Goal: Communication & Community: Answer question/provide support

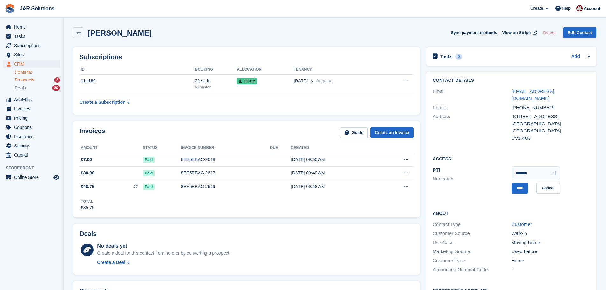
click at [23, 79] on span "Prospects" at bounding box center [25, 80] width 20 height 6
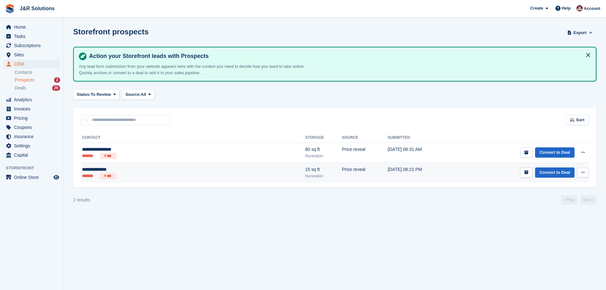
click at [169, 175] on ul "******* ***" at bounding box center [139, 176] width 114 height 6
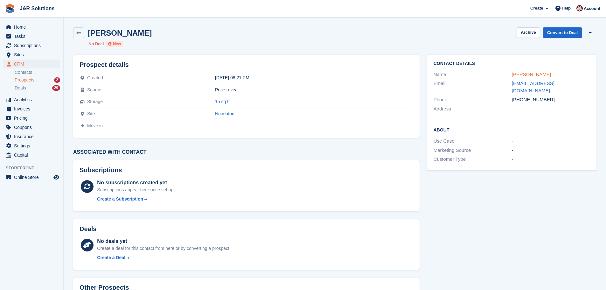
click at [529, 73] on link "Harjinder Dukhi" at bounding box center [531, 74] width 39 height 5
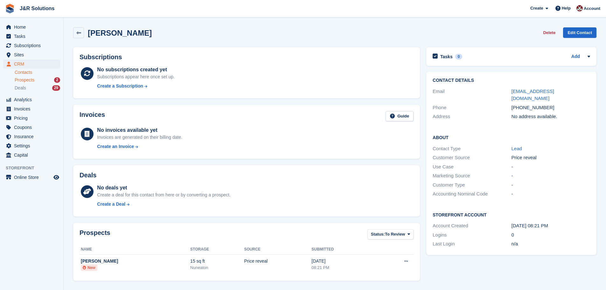
click at [26, 79] on span "Prospects" at bounding box center [25, 80] width 20 height 6
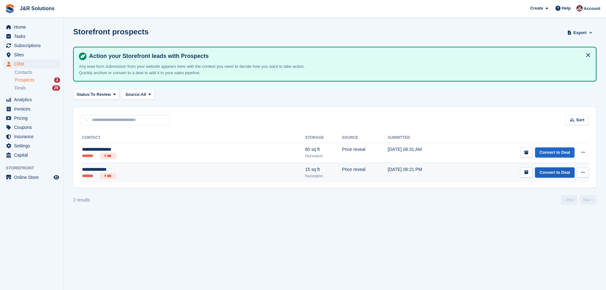
click at [552, 173] on link "Convert to Deal" at bounding box center [554, 172] width 39 height 10
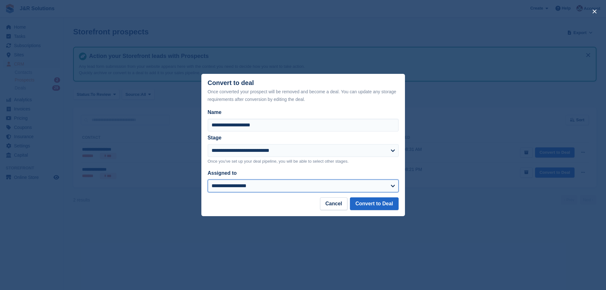
click at [350, 182] on select "**********" at bounding box center [303, 185] width 191 height 13
select select "****"
click at [208, 180] on select "**********" at bounding box center [303, 185] width 191 height 13
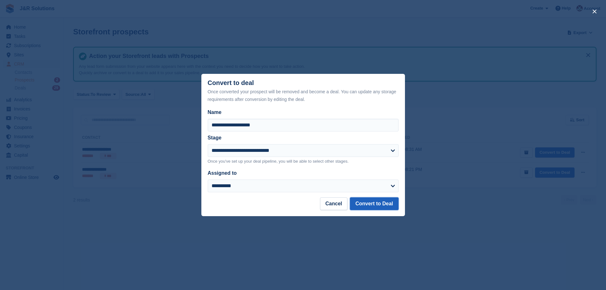
click at [380, 204] on button "Convert to Deal" at bounding box center [374, 203] width 48 height 13
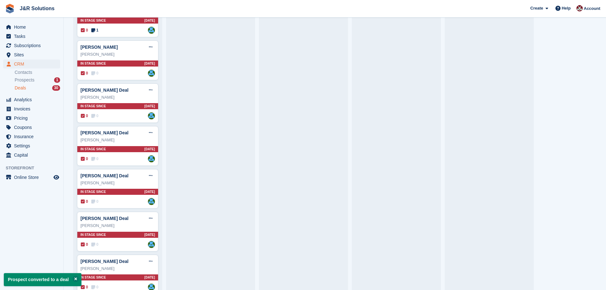
scroll to position [1086, 0]
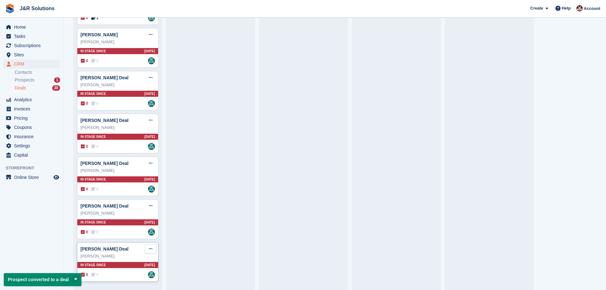
click at [149, 247] on icon at bounding box center [150, 248] width 3 height 4
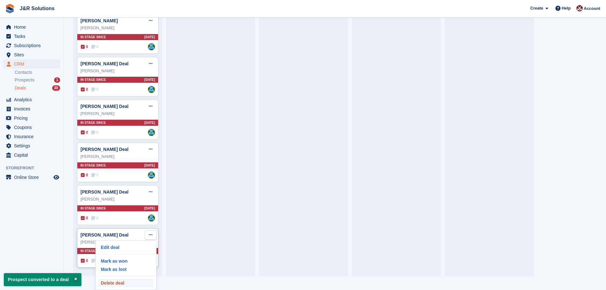
click at [132, 283] on p "Delete deal" at bounding box center [125, 283] width 55 height 8
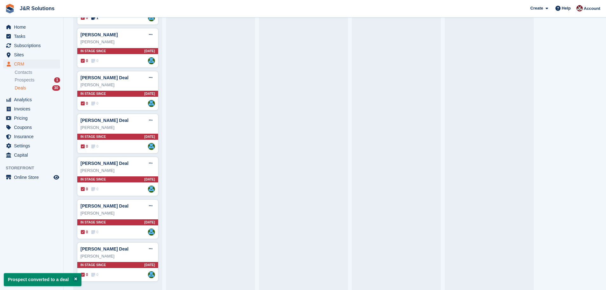
scroll to position [0, 0]
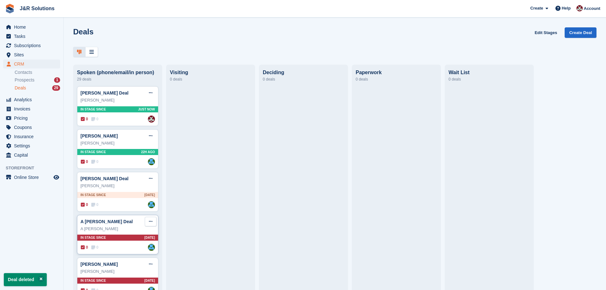
click at [150, 223] on icon at bounding box center [150, 221] width 3 height 4
click at [128, 272] on p "Delete deal" at bounding box center [125, 269] width 55 height 8
click at [149, 223] on icon at bounding box center [150, 221] width 3 height 4
click at [130, 272] on p "Delete deal" at bounding box center [125, 269] width 55 height 8
click at [146, 223] on button at bounding box center [151, 222] width 12 height 10
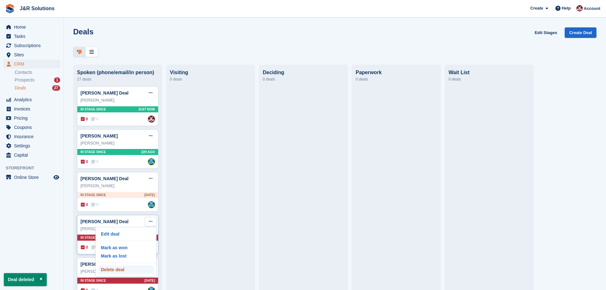
click at [121, 270] on p "Delete deal" at bounding box center [125, 269] width 55 height 8
click at [149, 222] on icon at bounding box center [150, 221] width 3 height 4
click at [132, 272] on p "Delete deal" at bounding box center [125, 269] width 55 height 8
click at [145, 222] on button at bounding box center [151, 222] width 12 height 10
click at [129, 270] on p "Delete deal" at bounding box center [125, 269] width 55 height 8
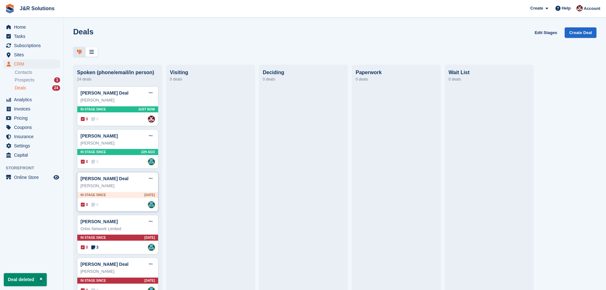
scroll to position [64, 0]
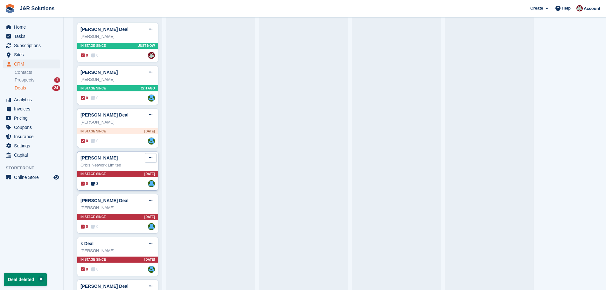
click at [149, 160] on icon at bounding box center [150, 157] width 3 height 4
click at [128, 208] on p "Delete deal" at bounding box center [125, 206] width 55 height 8
click at [154, 160] on button at bounding box center [151, 158] width 12 height 10
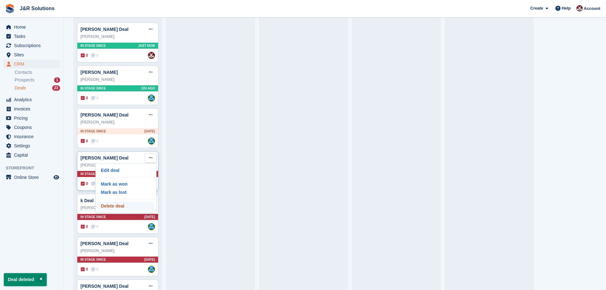
click at [125, 208] on p "Delete deal" at bounding box center [125, 206] width 55 height 8
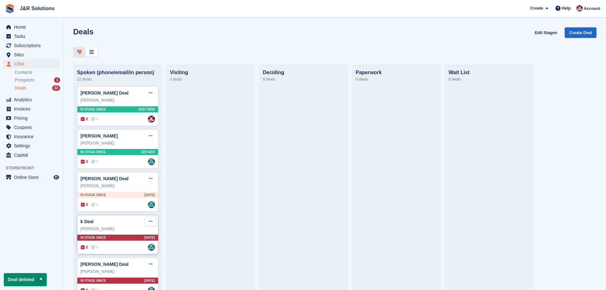
click at [147, 222] on button at bounding box center [151, 222] width 12 height 10
click at [121, 269] on p "Delete deal" at bounding box center [125, 269] width 55 height 8
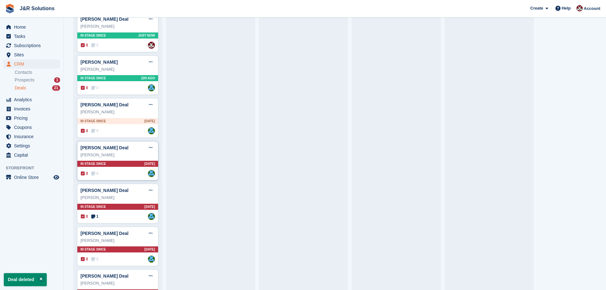
scroll to position [95, 0]
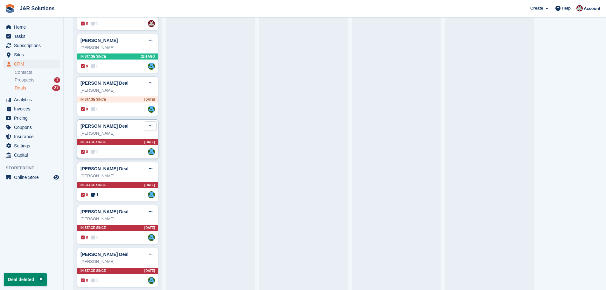
click at [151, 125] on button at bounding box center [151, 126] width 12 height 10
click at [127, 175] on p "Delete deal" at bounding box center [125, 174] width 55 height 8
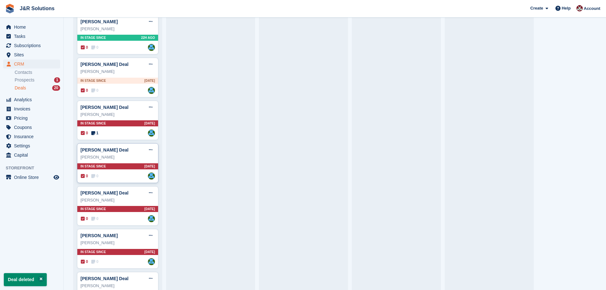
scroll to position [127, 0]
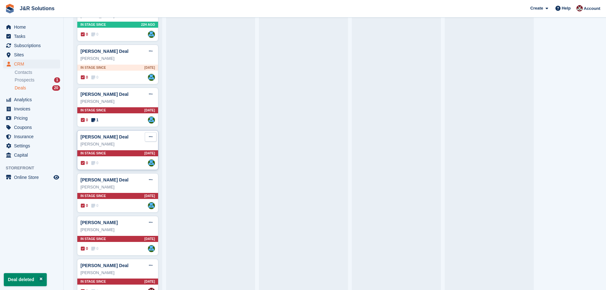
click at [152, 134] on button at bounding box center [151, 137] width 12 height 10
click at [125, 185] on p "Delete deal" at bounding box center [125, 185] width 55 height 8
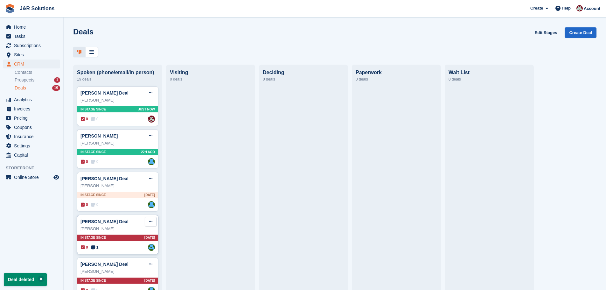
click at [148, 219] on button at bounding box center [151, 222] width 12 height 10
drag, startPoint x: 125, startPoint y: 269, endPoint x: 333, endPoint y: 20, distance: 324.6
click at [125, 269] on p "Delete deal" at bounding box center [125, 269] width 55 height 8
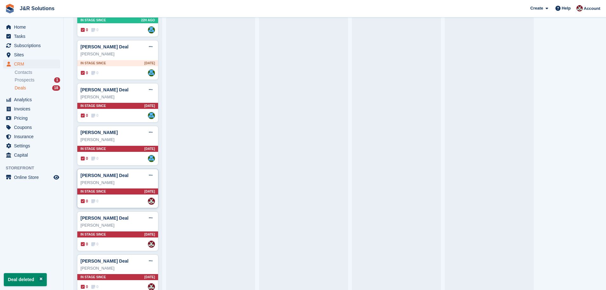
scroll to position [159, 0]
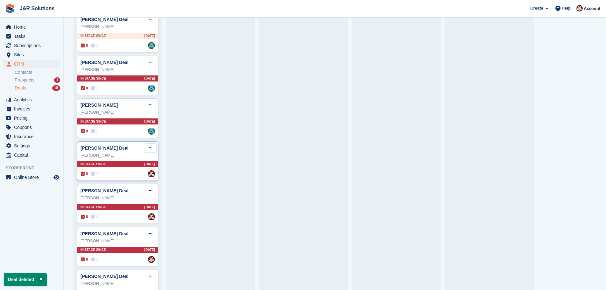
click at [148, 146] on button at bounding box center [151, 148] width 12 height 10
click at [123, 196] on p "Delete deal" at bounding box center [125, 196] width 55 height 8
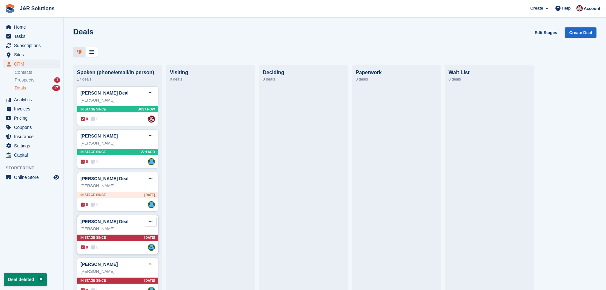
click at [149, 223] on icon at bounding box center [150, 221] width 3 height 4
drag, startPoint x: 120, startPoint y: 271, endPoint x: 335, endPoint y: 23, distance: 328.3
click at [120, 270] on p "Delete deal" at bounding box center [125, 269] width 55 height 8
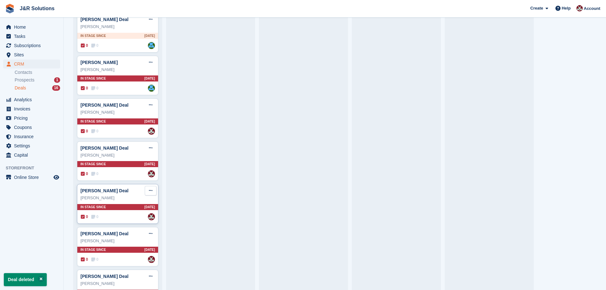
click at [148, 189] on button at bounding box center [151, 191] width 12 height 10
click at [117, 237] on p "Delete deal" at bounding box center [125, 238] width 55 height 8
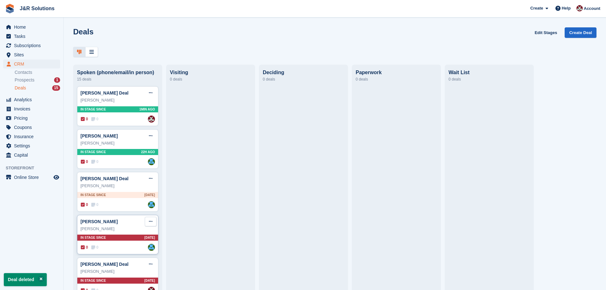
click at [147, 222] on button at bounding box center [151, 222] width 12 height 10
click at [121, 273] on p "Delete deal" at bounding box center [125, 269] width 55 height 8
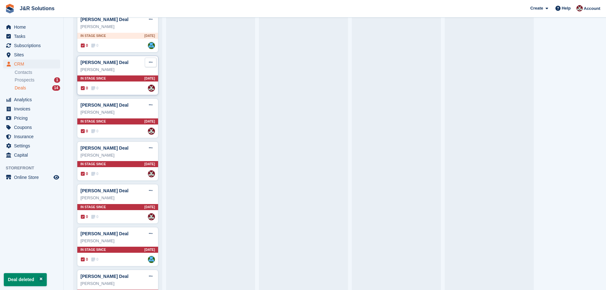
click at [147, 63] on button at bounding box center [151, 63] width 12 height 10
click at [134, 110] on p "Delete deal" at bounding box center [125, 110] width 55 height 8
click at [151, 190] on icon at bounding box center [150, 190] width 3 height 4
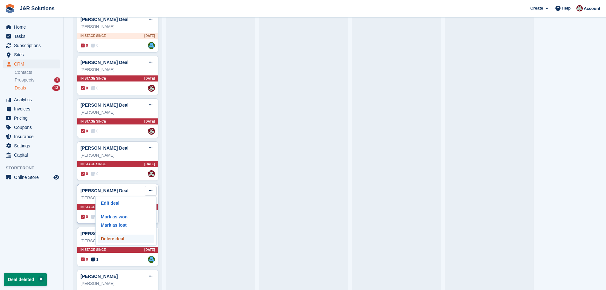
click at [122, 240] on p "Delete deal" at bounding box center [125, 238] width 55 height 8
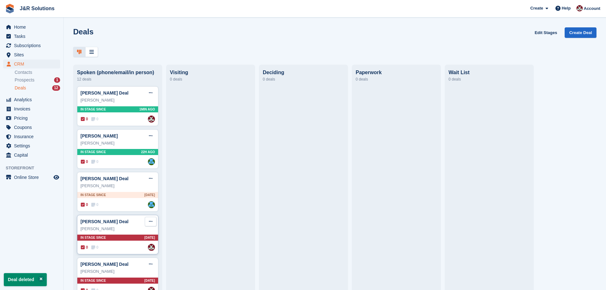
click at [150, 223] on icon at bounding box center [150, 221] width 3 height 4
click at [108, 275] on div "Edit deal Mark as won Mark as lost Delete deal" at bounding box center [125, 252] width 61 height 50
click at [119, 270] on p "Delete deal" at bounding box center [125, 269] width 55 height 8
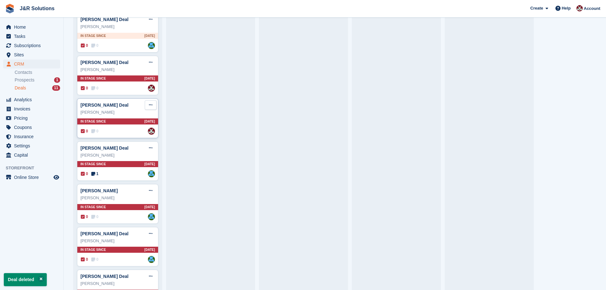
click at [150, 106] on icon at bounding box center [150, 105] width 3 height 4
drag, startPoint x: 133, startPoint y: 157, endPoint x: 324, endPoint y: 24, distance: 232.9
click at [132, 157] on p "Delete deal" at bounding box center [125, 153] width 55 height 8
click at [146, 235] on button at bounding box center [151, 234] width 12 height 10
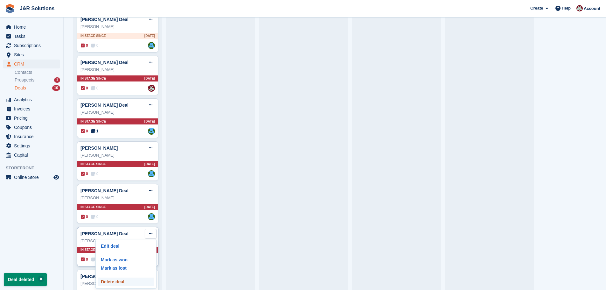
click at [111, 279] on p "Delete deal" at bounding box center [125, 281] width 55 height 8
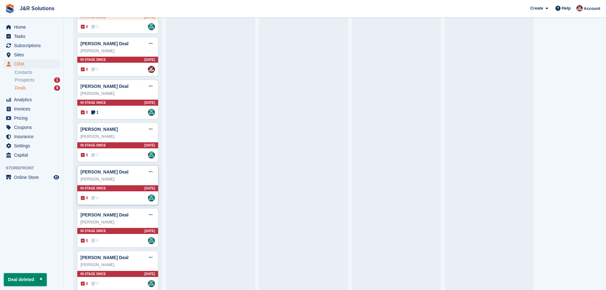
scroll to position [188, 0]
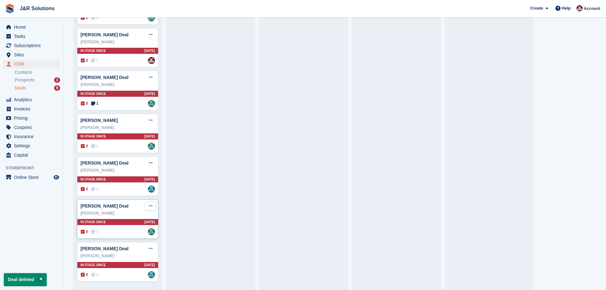
click at [153, 204] on button at bounding box center [151, 206] width 12 height 10
click at [120, 254] on p "Delete deal" at bounding box center [125, 254] width 55 height 8
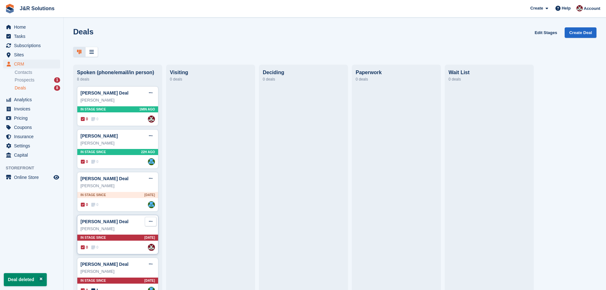
click at [150, 222] on icon at bounding box center [150, 221] width 3 height 4
click at [136, 269] on p "Delete deal" at bounding box center [125, 269] width 55 height 8
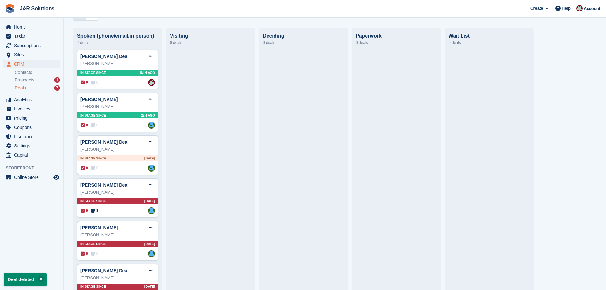
scroll to position [103, 0]
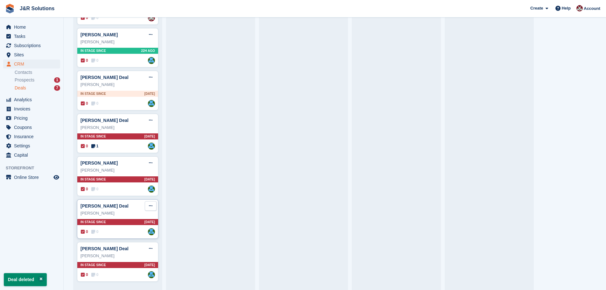
click at [150, 201] on button at bounding box center [151, 206] width 12 height 10
drag, startPoint x: 128, startPoint y: 251, endPoint x: 328, endPoint y: 20, distance: 305.2
click at [128, 251] on p "Delete deal" at bounding box center [125, 254] width 55 height 8
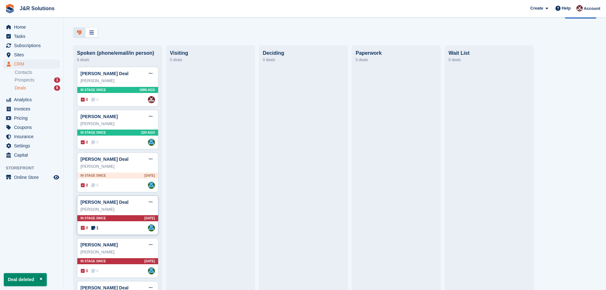
scroll to position [60, 0]
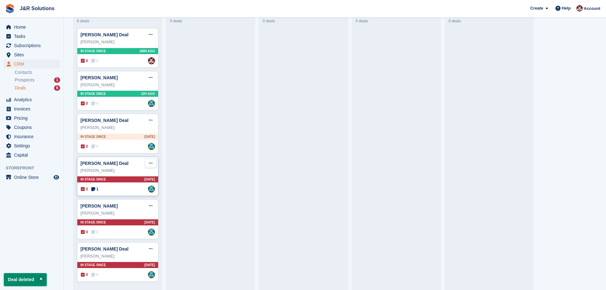
click at [150, 161] on icon at bounding box center [150, 163] width 3 height 4
click at [108, 210] on p "Delete deal" at bounding box center [125, 211] width 55 height 8
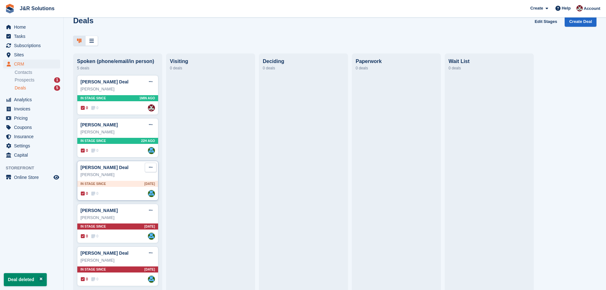
scroll to position [17, 0]
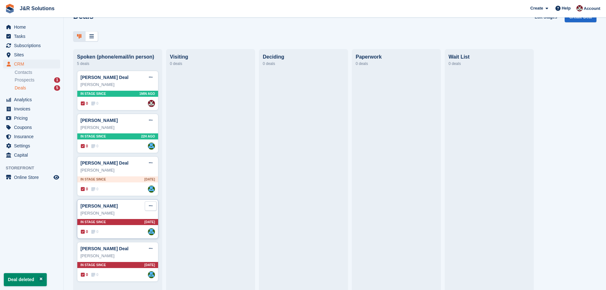
click at [147, 207] on button at bounding box center [151, 206] width 12 height 10
click at [115, 252] on p "Delete deal" at bounding box center [125, 254] width 55 height 8
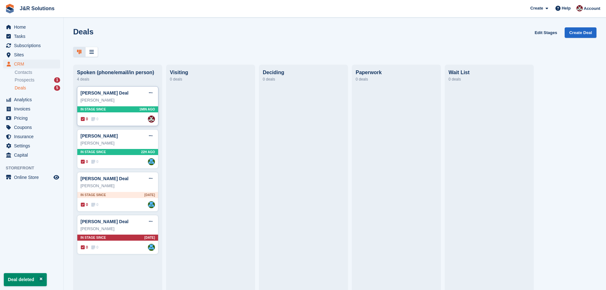
scroll to position [0, 0]
click at [145, 222] on button at bounding box center [151, 222] width 12 height 10
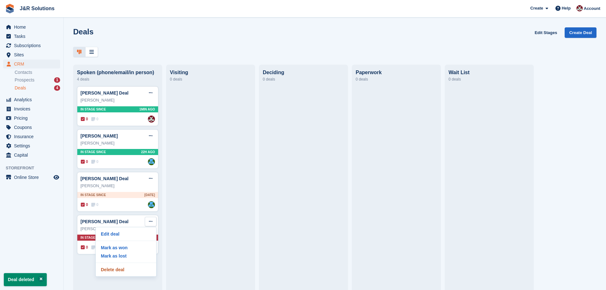
drag, startPoint x: 117, startPoint y: 272, endPoint x: 337, endPoint y: 21, distance: 333.4
click at [117, 271] on p "Delete deal" at bounding box center [125, 269] width 55 height 8
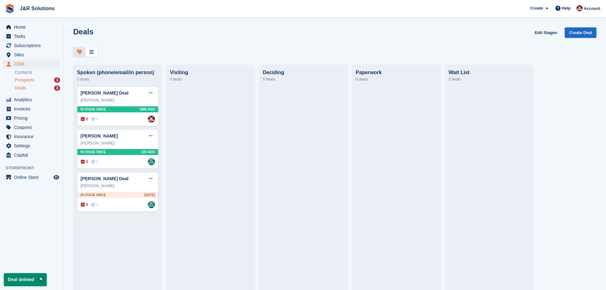
click at [50, 80] on div "Prospects 1" at bounding box center [37, 80] width 45 height 6
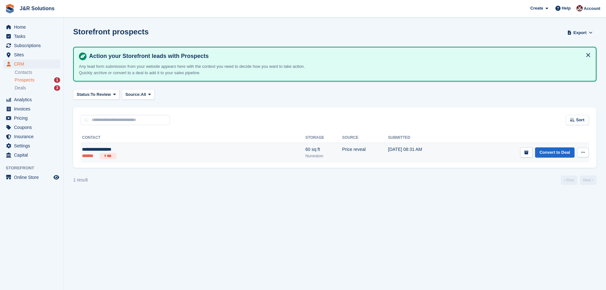
click at [342, 150] on td "Price reveal" at bounding box center [365, 153] width 46 height 20
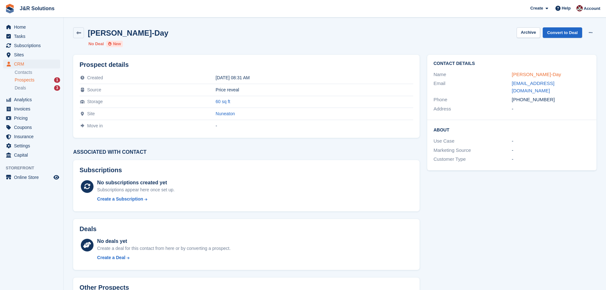
click at [535, 74] on link "Andrea Willson-Day" at bounding box center [536, 74] width 49 height 5
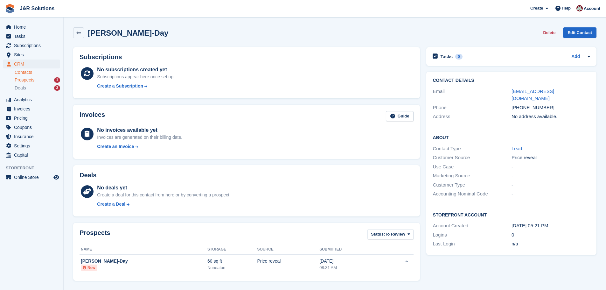
drag, startPoint x: 32, startPoint y: 79, endPoint x: 36, endPoint y: 80, distance: 3.3
click at [32, 79] on span "Prospects" at bounding box center [25, 80] width 20 height 6
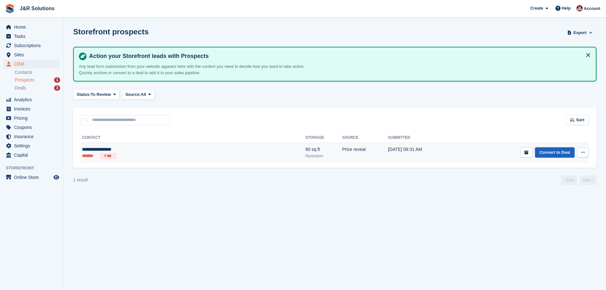
click at [542, 151] on link "Convert to Deal" at bounding box center [554, 152] width 39 height 10
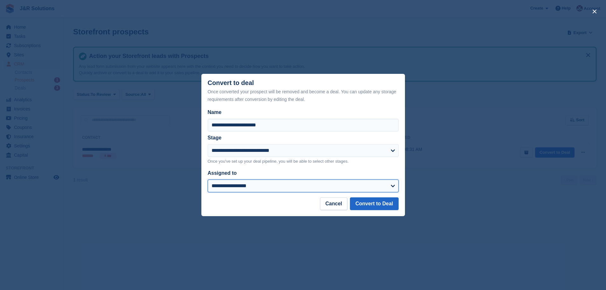
click at [385, 183] on select "**********" at bounding box center [303, 185] width 191 height 13
select select "****"
click at [208, 180] on select "**********" at bounding box center [303, 185] width 191 height 13
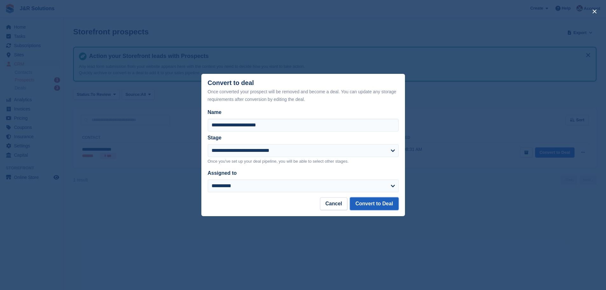
click at [393, 207] on button "Convert to Deal" at bounding box center [374, 203] width 48 height 13
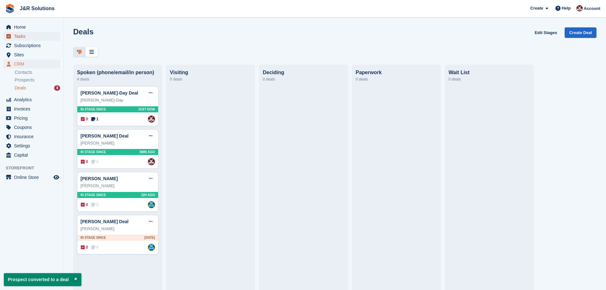
click at [17, 35] on span "Tasks" at bounding box center [33, 36] width 38 height 9
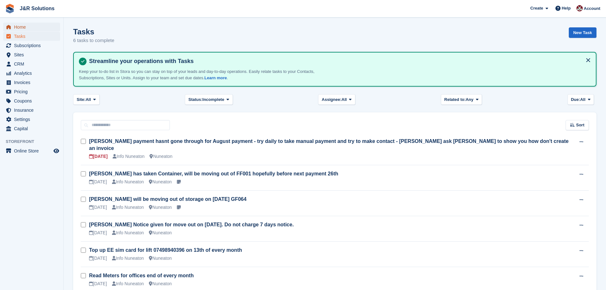
click at [19, 25] on span "Home" at bounding box center [33, 27] width 38 height 9
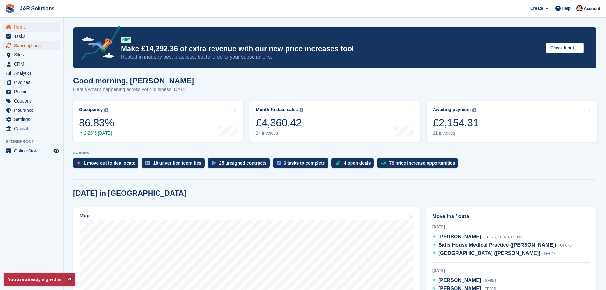
click at [29, 44] on span "Subscriptions" at bounding box center [33, 45] width 38 height 9
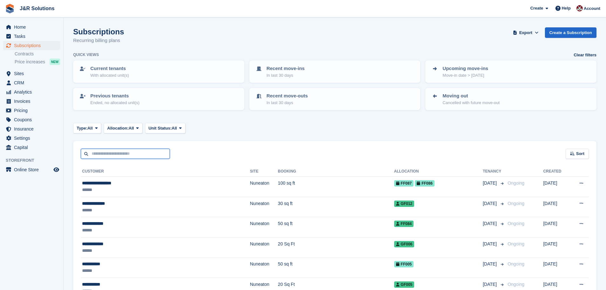
click at [121, 154] on input "text" at bounding box center [125, 153] width 89 height 10
type input "*******"
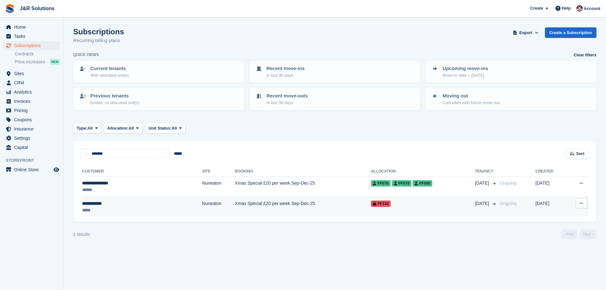
click at [255, 203] on td "Xmas Special £20 per week Sep-Dec-25" at bounding box center [303, 206] width 136 height 20
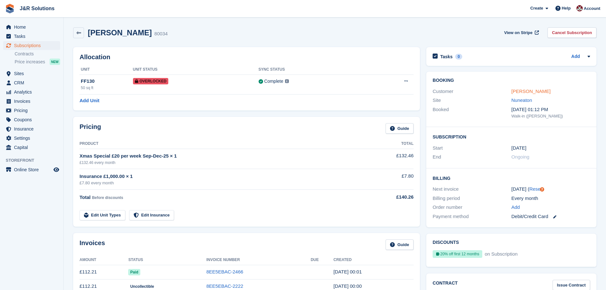
click at [517, 92] on link "Toni Bradley" at bounding box center [530, 90] width 39 height 5
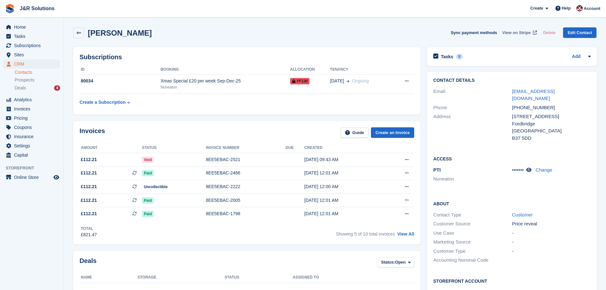
click at [519, 32] on span "View on Stripe" at bounding box center [516, 33] width 28 height 6
click at [25, 27] on span "Home" at bounding box center [33, 27] width 38 height 9
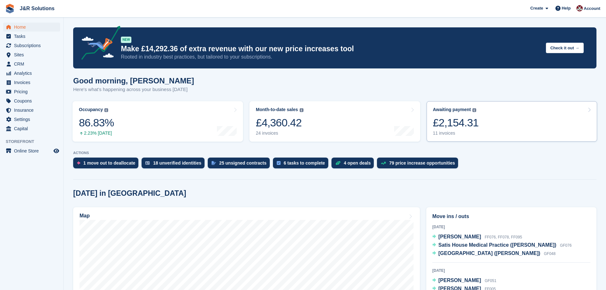
click at [446, 132] on div "11 invoices" at bounding box center [456, 132] width 46 height 5
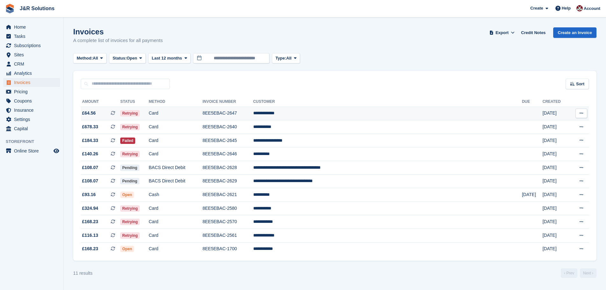
click at [341, 108] on td "**********" at bounding box center [387, 114] width 269 height 14
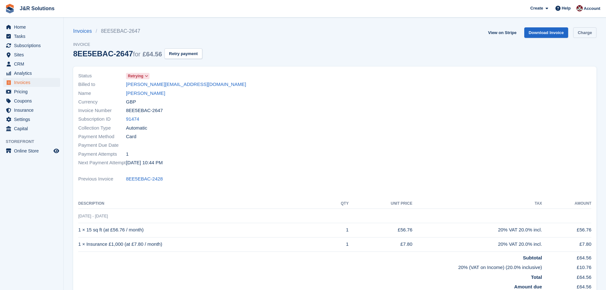
click at [589, 32] on link "Charge" at bounding box center [584, 32] width 23 height 10
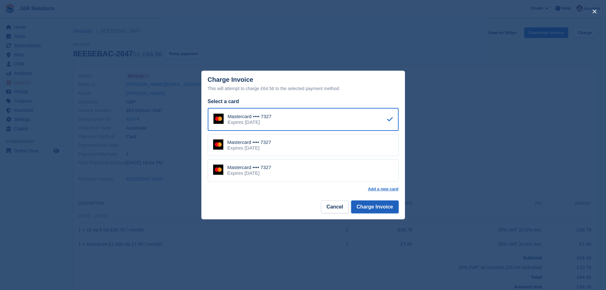
click at [362, 209] on button "Charge Invoice" at bounding box center [374, 206] width 47 height 13
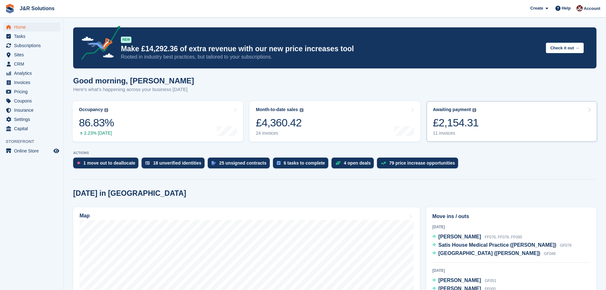
click at [453, 126] on div "£2,154.31" at bounding box center [456, 122] width 46 height 13
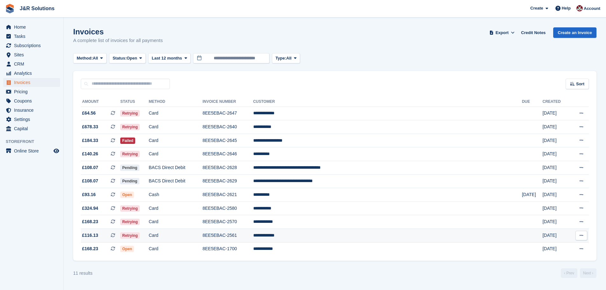
click at [253, 237] on td "8EE5EBAC-2561" at bounding box center [228, 236] width 51 height 14
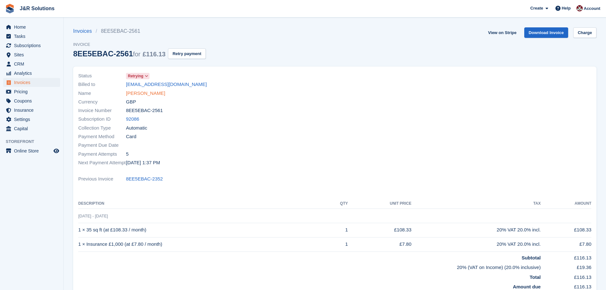
click at [145, 92] on link "Carl Venables" at bounding box center [145, 93] width 39 height 7
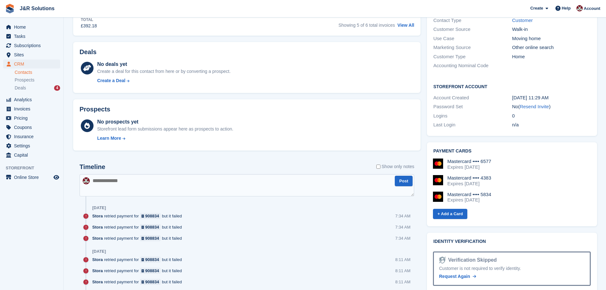
scroll to position [223, 0]
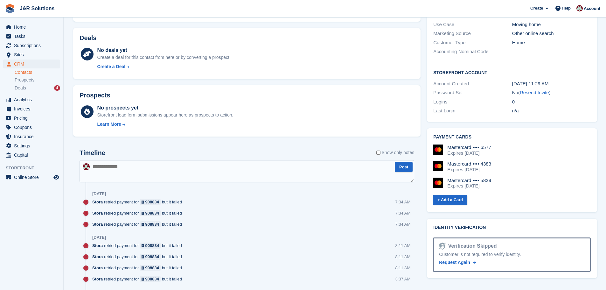
click at [133, 165] on textarea at bounding box center [246, 171] width 334 height 22
paste textarea "**********"
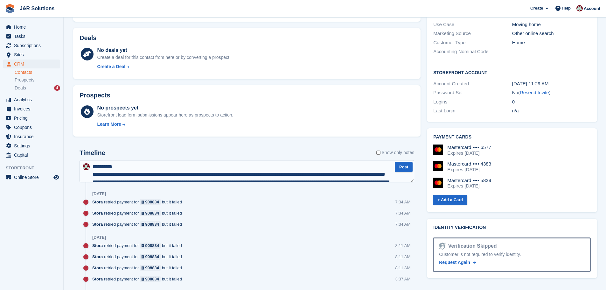
scroll to position [42, 0]
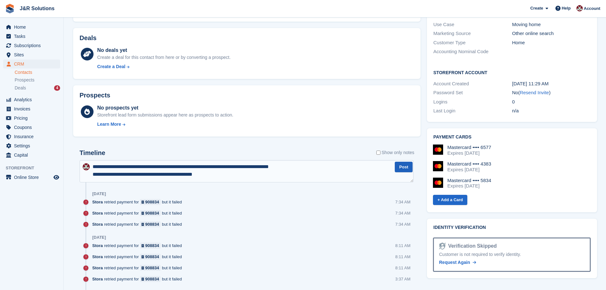
type textarea "**********"
click at [402, 165] on button "Post" at bounding box center [404, 167] width 18 height 10
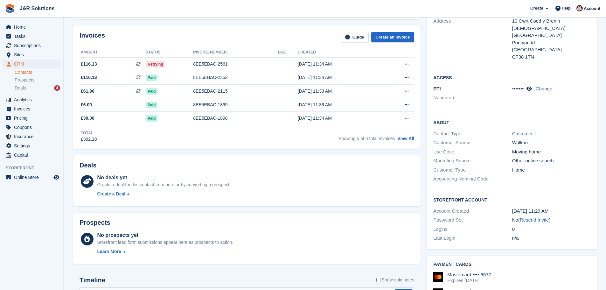
scroll to position [0, 0]
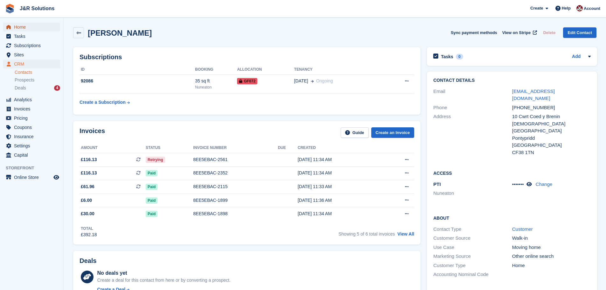
click at [21, 26] on span "Home" at bounding box center [33, 27] width 38 height 9
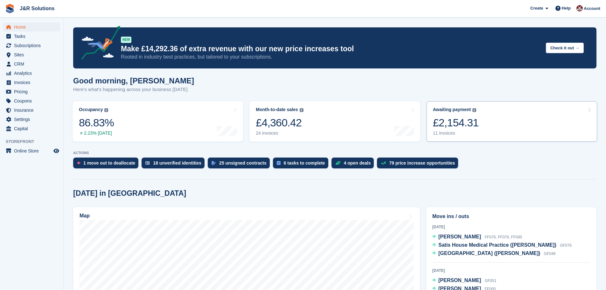
click at [445, 134] on div "11 invoices" at bounding box center [456, 132] width 46 height 5
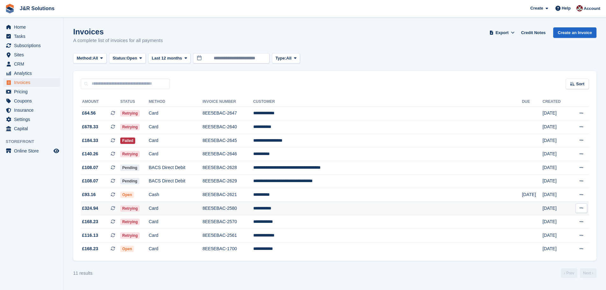
click at [148, 209] on td "Retrying" at bounding box center [134, 208] width 28 height 14
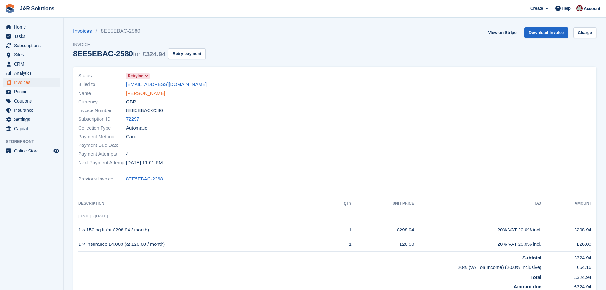
click at [141, 93] on link "Michael Cox" at bounding box center [145, 93] width 39 height 7
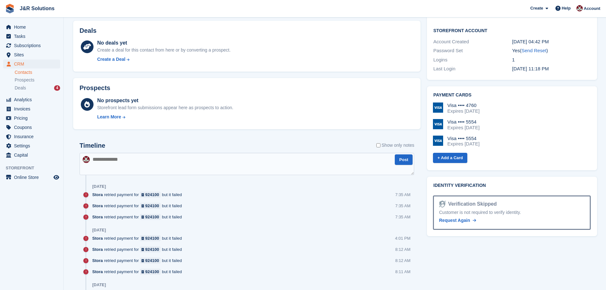
scroll to position [254, 0]
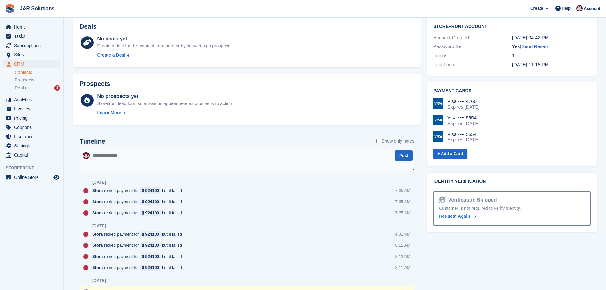
click at [124, 162] on textarea at bounding box center [246, 159] width 334 height 22
paste textarea "**********"
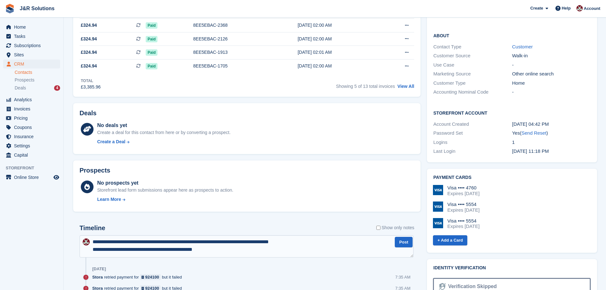
scroll to position [159, 0]
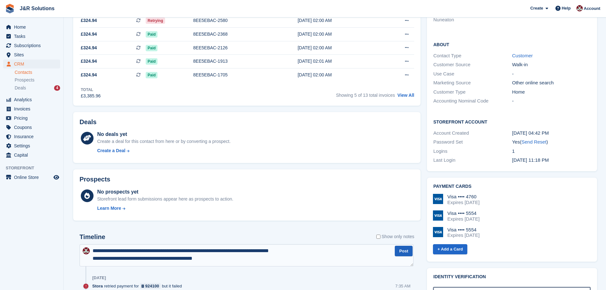
type textarea "**********"
click at [403, 251] on button "Post" at bounding box center [404, 250] width 18 height 10
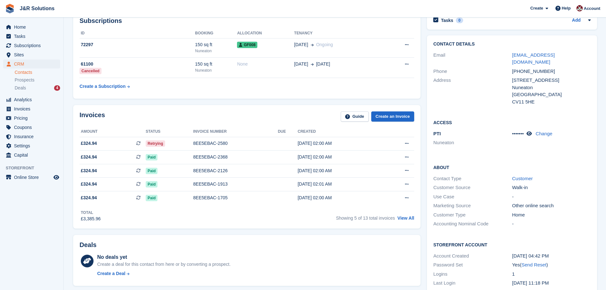
scroll to position [0, 0]
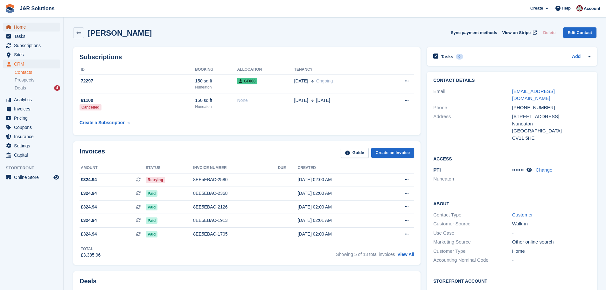
click at [20, 29] on span "Home" at bounding box center [33, 27] width 38 height 9
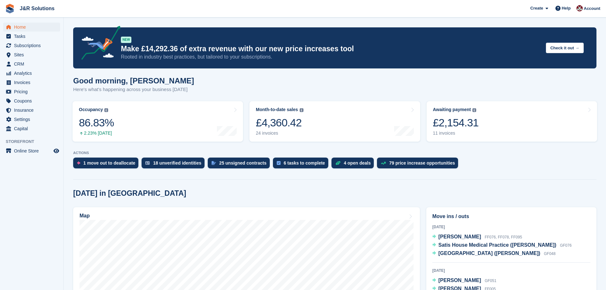
click at [449, 133] on div "11 invoices" at bounding box center [456, 132] width 46 height 5
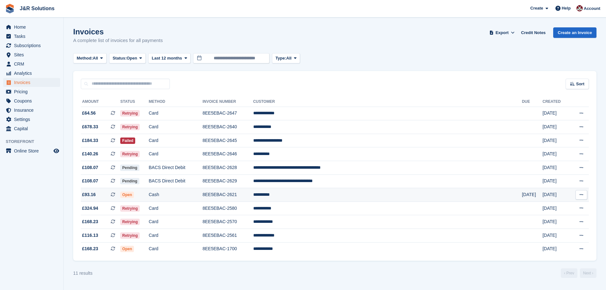
click at [253, 194] on td "8EE5EBAC-2621" at bounding box center [228, 195] width 51 height 14
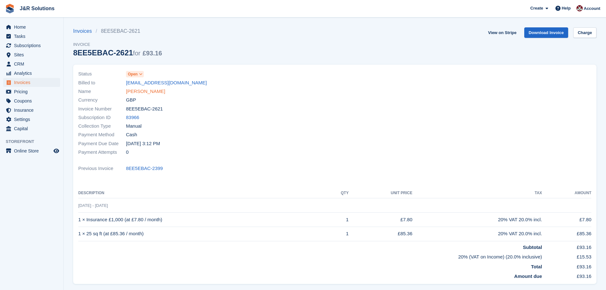
click at [146, 91] on link "[PERSON_NAME]" at bounding box center [145, 91] width 39 height 7
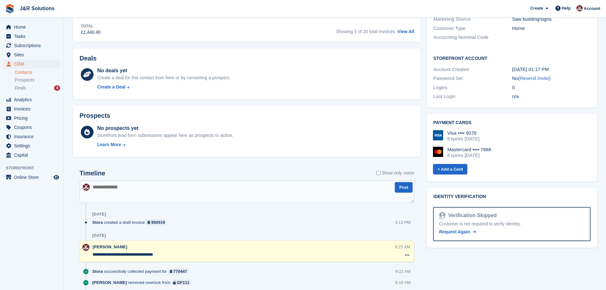
scroll to position [254, 0]
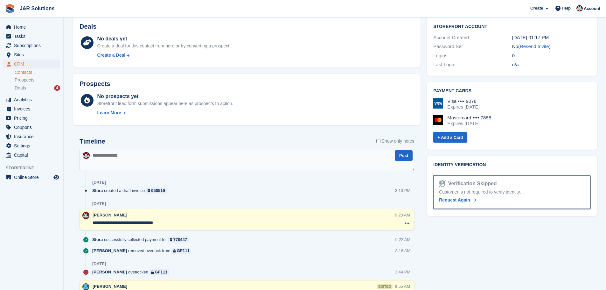
click at [125, 159] on textarea at bounding box center [246, 159] width 334 height 22
type textarea "**********"
click at [400, 156] on button "Post" at bounding box center [404, 155] width 18 height 10
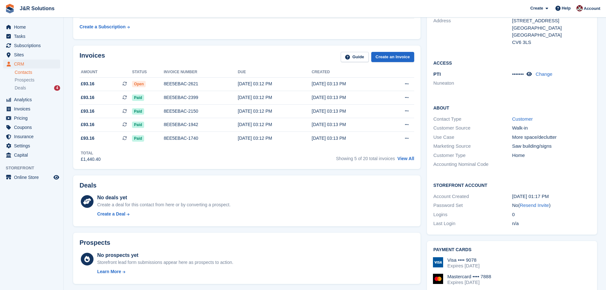
scroll to position [95, 0]
click at [29, 27] on span "Home" at bounding box center [33, 27] width 38 height 9
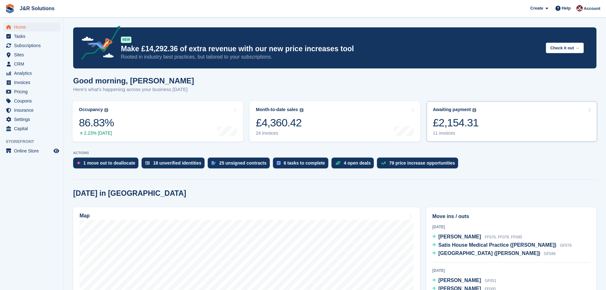
click at [451, 131] on div "11 invoices" at bounding box center [456, 132] width 46 height 5
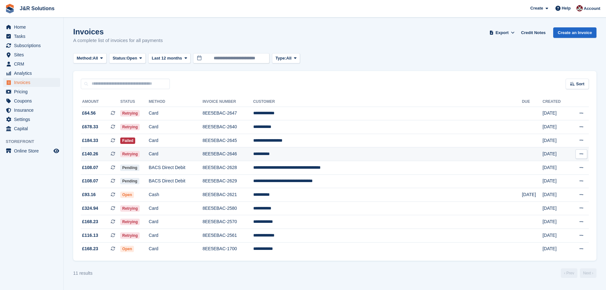
click at [335, 154] on td "**********" at bounding box center [387, 154] width 269 height 14
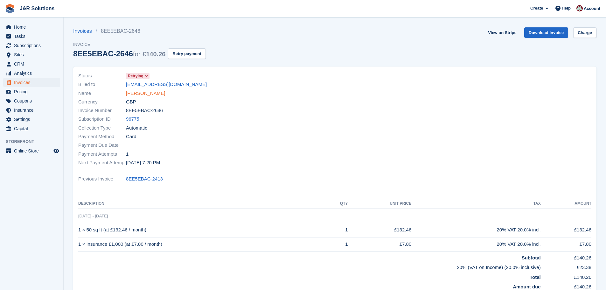
click at [146, 93] on link "Craig Eddy" at bounding box center [145, 93] width 39 height 7
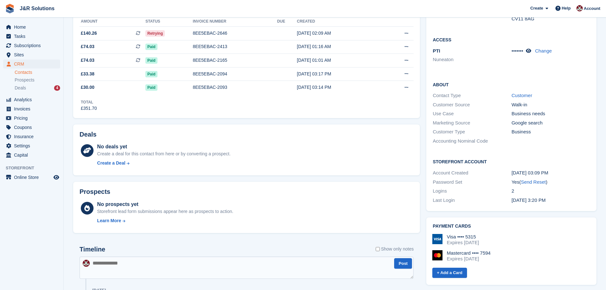
scroll to position [127, 0]
click at [147, 261] on textarea at bounding box center [246, 266] width 334 height 22
paste textarea "**********"
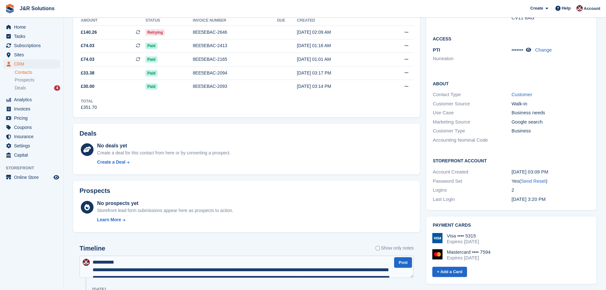
scroll to position [42, 0]
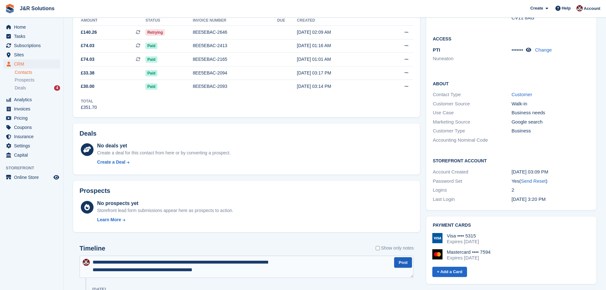
type textarea "**********"
click at [403, 259] on button "Post" at bounding box center [403, 262] width 18 height 10
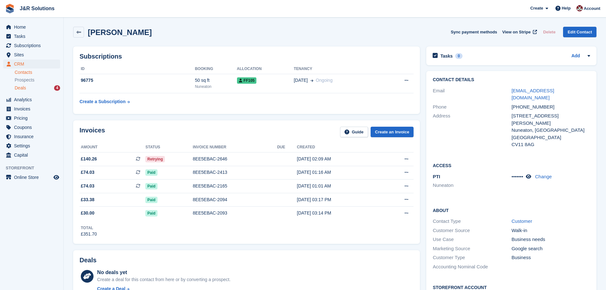
scroll to position [0, 0]
click at [18, 23] on span "Home" at bounding box center [33, 27] width 38 height 9
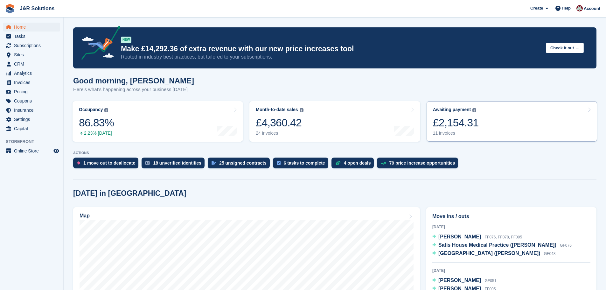
click at [451, 133] on div "11 invoices" at bounding box center [456, 132] width 46 height 5
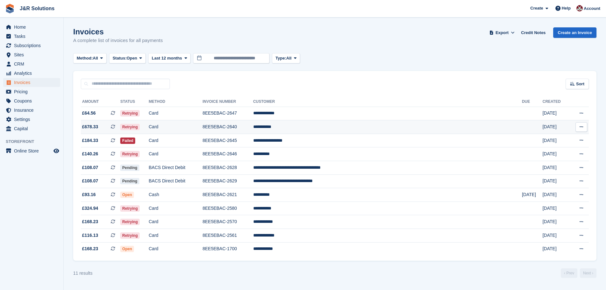
click at [326, 126] on td "**********" at bounding box center [387, 127] width 269 height 14
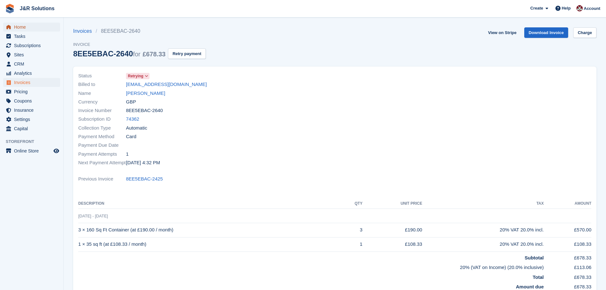
click at [32, 26] on span "Home" at bounding box center [33, 27] width 38 height 9
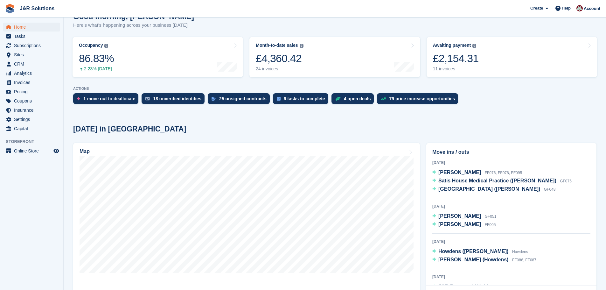
scroll to position [64, 0]
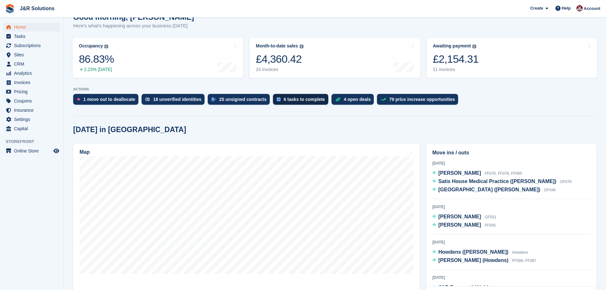
click at [284, 97] on div "6 tasks to complete" at bounding box center [304, 99] width 41 height 5
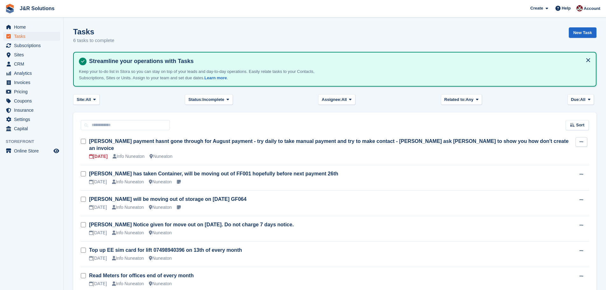
click at [583, 141] on icon at bounding box center [580, 142] width 3 height 4
click at [559, 154] on p "Edit task" at bounding box center [556, 154] width 55 height 8
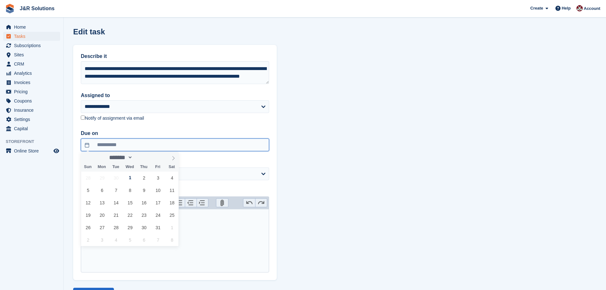
click at [170, 149] on input "**********" at bounding box center [175, 144] width 188 height 13
click at [144, 181] on span "2" at bounding box center [144, 177] width 12 height 12
type input "**********"
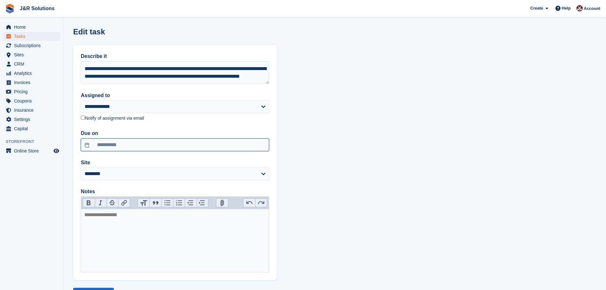
scroll to position [28, 0]
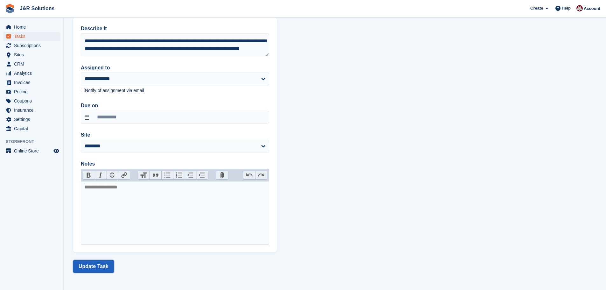
click at [95, 265] on button "Update Task" at bounding box center [93, 266] width 41 height 13
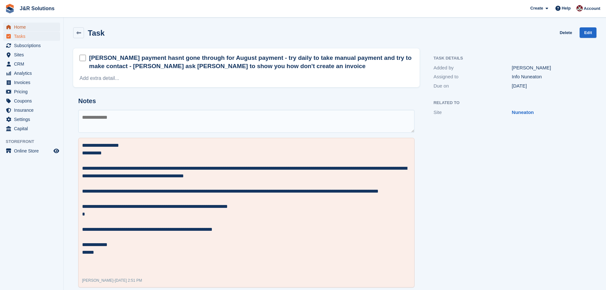
click at [24, 30] on span "Home" at bounding box center [33, 27] width 38 height 9
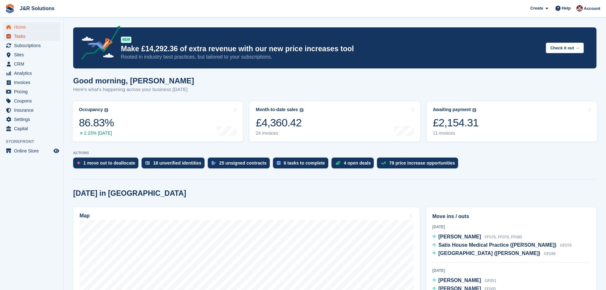
click at [31, 34] on span "Tasks" at bounding box center [33, 36] width 38 height 9
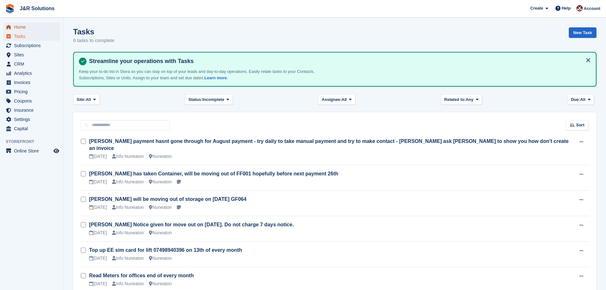
drag, startPoint x: 19, startPoint y: 27, endPoint x: 25, endPoint y: 29, distance: 6.4
click at [19, 27] on span "Home" at bounding box center [33, 27] width 38 height 9
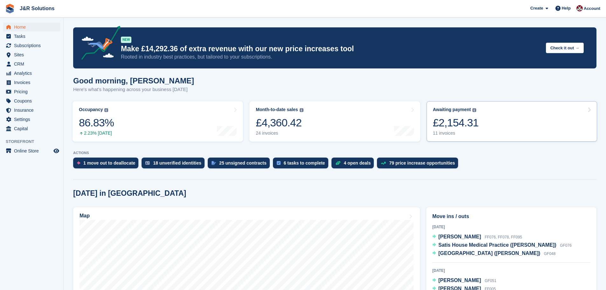
click at [450, 131] on div "11 invoices" at bounding box center [456, 132] width 46 height 5
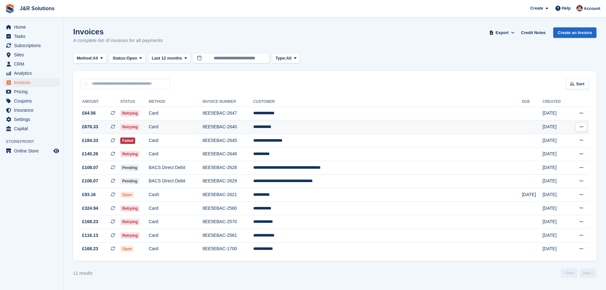
click at [325, 127] on td "**********" at bounding box center [387, 127] width 269 height 14
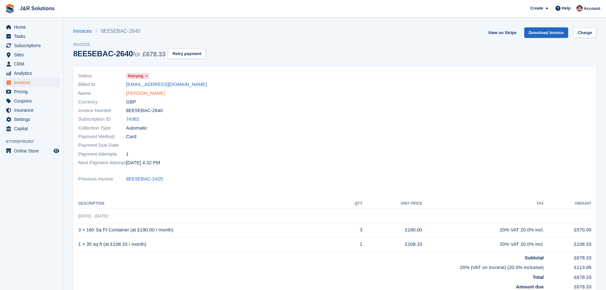
click at [140, 93] on link "Les Peacock" at bounding box center [145, 93] width 39 height 7
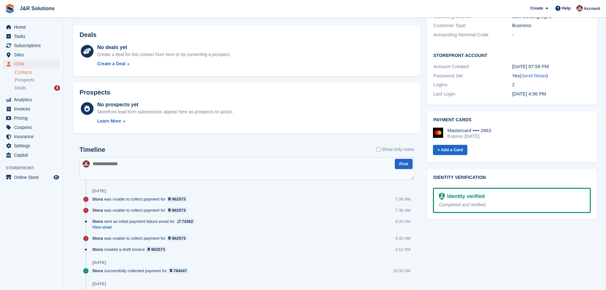
scroll to position [286, 0]
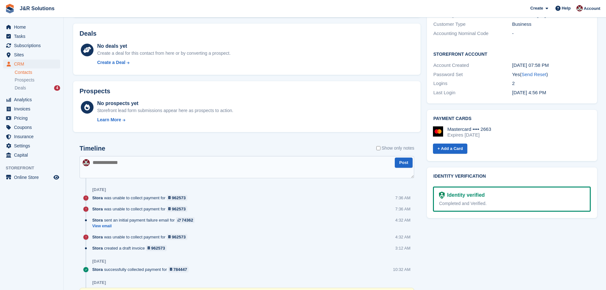
click at [138, 169] on textarea at bounding box center [246, 167] width 334 height 22
paste textarea "**********"
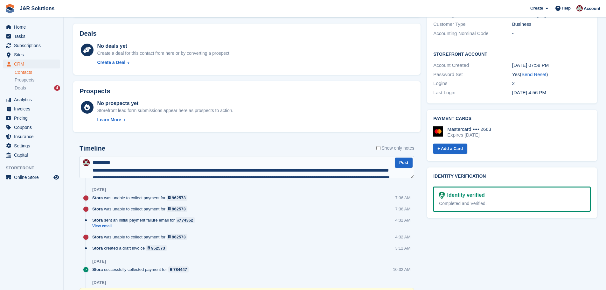
scroll to position [41, 0]
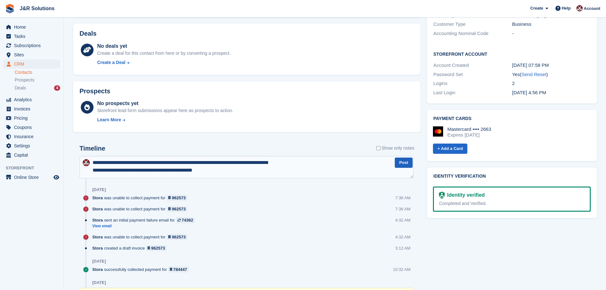
type textarea "**********"
click at [403, 163] on button "Post" at bounding box center [404, 162] width 18 height 10
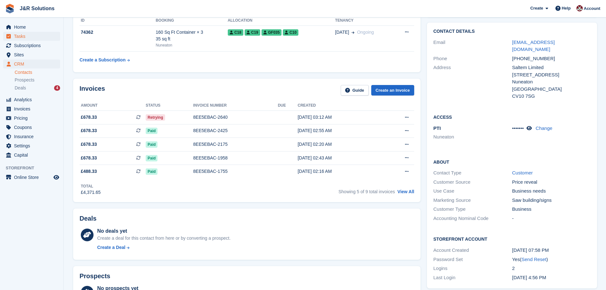
scroll to position [64, 0]
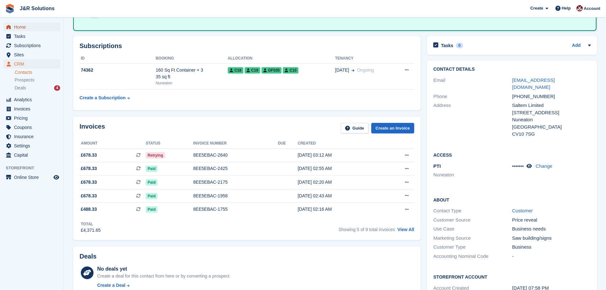
click at [25, 26] on span "Home" at bounding box center [33, 27] width 38 height 9
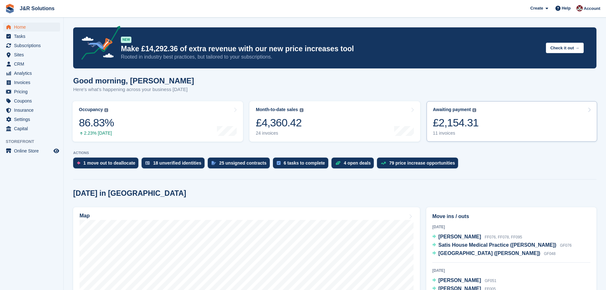
click at [449, 134] on div "11 invoices" at bounding box center [456, 132] width 46 height 5
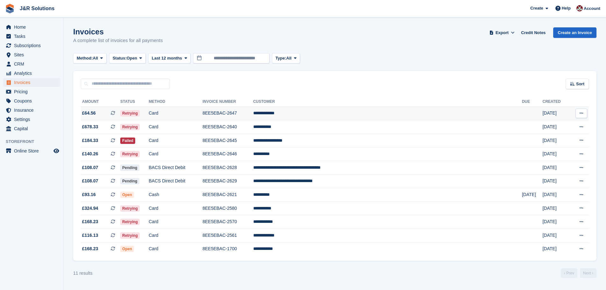
click at [335, 114] on td "**********" at bounding box center [387, 114] width 269 height 14
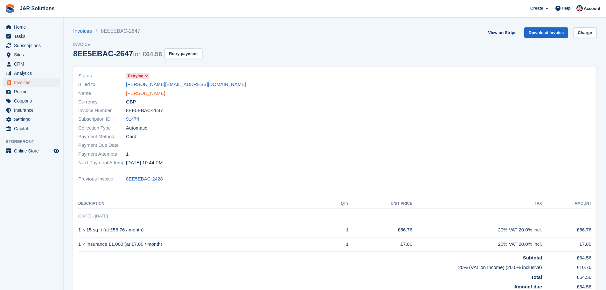
click at [150, 94] on link "Damien Bourne" at bounding box center [145, 93] width 39 height 7
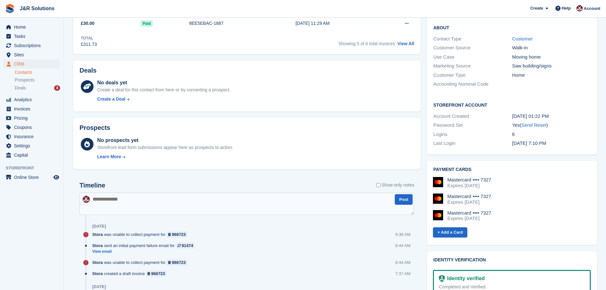
scroll to position [191, 0]
click at [117, 197] on textarea at bounding box center [246, 203] width 334 height 22
paste textarea "**********"
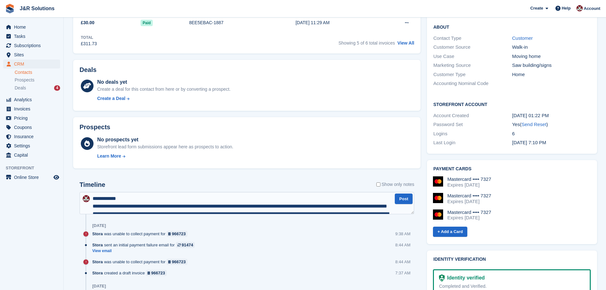
scroll to position [42, 0]
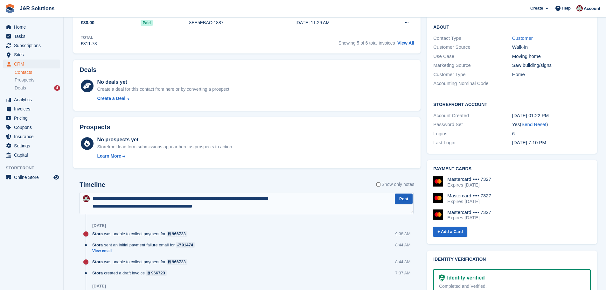
type textarea "**********"
click at [401, 199] on button "Post" at bounding box center [404, 198] width 18 height 10
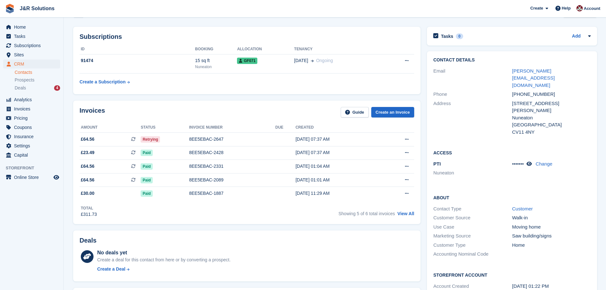
scroll to position [0, 0]
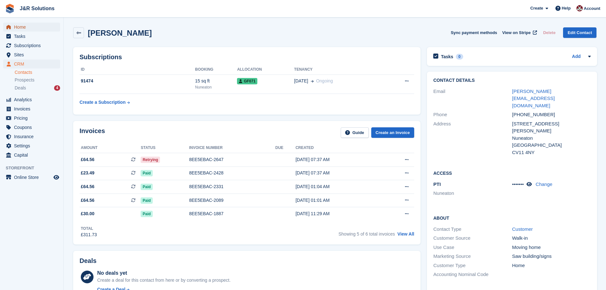
click at [26, 29] on span "Home" at bounding box center [33, 27] width 38 height 9
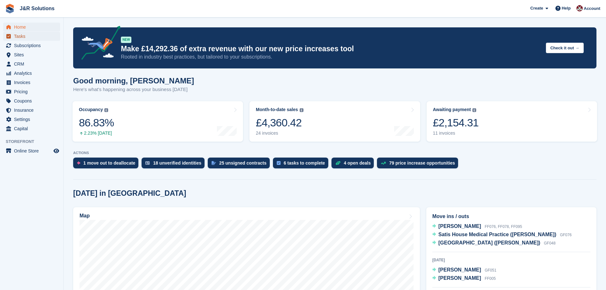
click at [21, 35] on span "Tasks" at bounding box center [33, 36] width 38 height 9
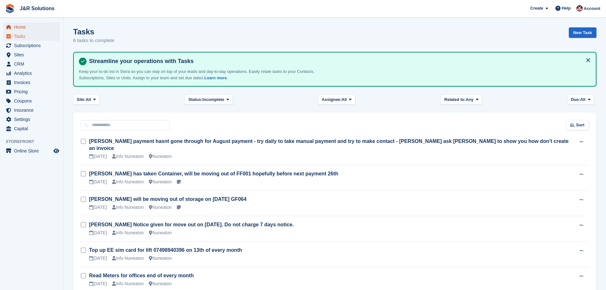
click at [14, 25] on span "Home" at bounding box center [33, 27] width 38 height 9
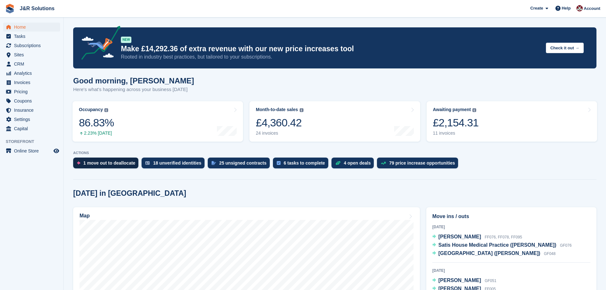
click at [116, 164] on div "1 move out to deallocate" at bounding box center [109, 162] width 52 height 5
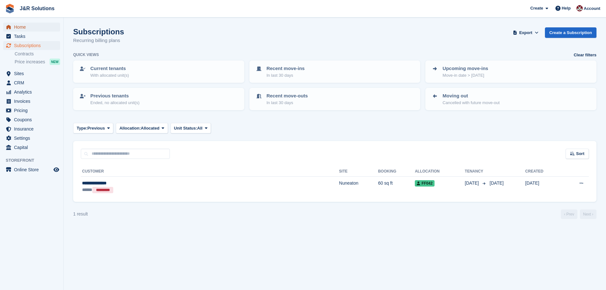
click at [24, 25] on span "Home" at bounding box center [33, 27] width 38 height 9
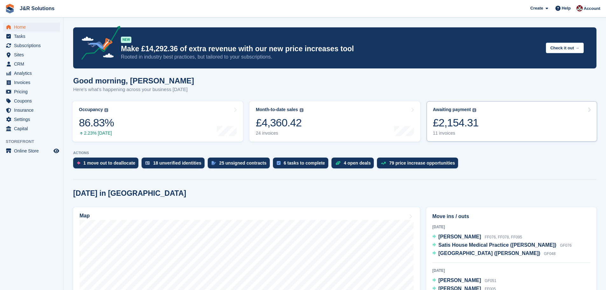
click at [444, 137] on link "Awaiting payment The total outstanding balance on all open invoices. £2,154.31 …" at bounding box center [511, 121] width 170 height 40
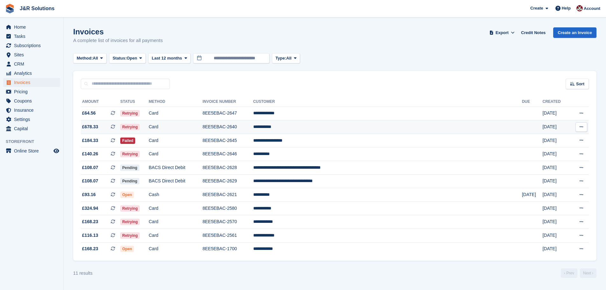
click at [331, 125] on td "**********" at bounding box center [387, 127] width 269 height 14
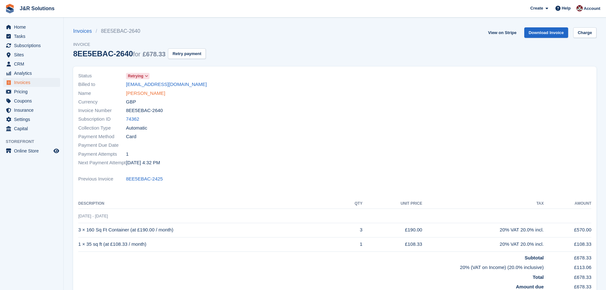
click at [145, 94] on link "[PERSON_NAME]" at bounding box center [145, 93] width 39 height 7
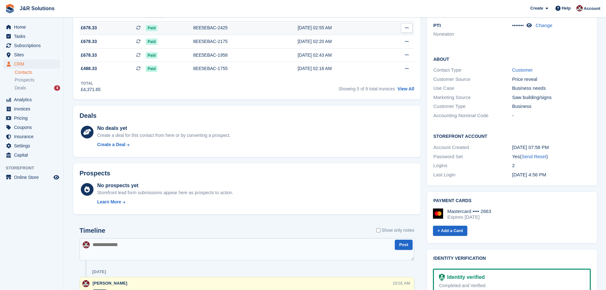
scroll to position [286, 0]
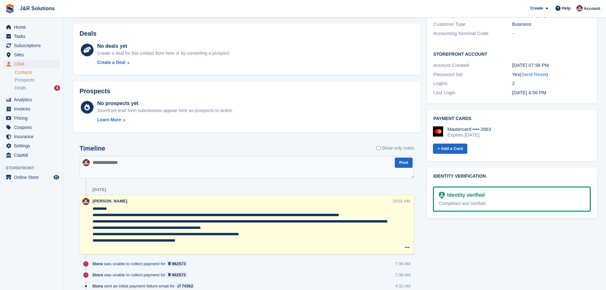
click at [153, 166] on textarea at bounding box center [246, 167] width 334 height 22
paste textarea "**********"
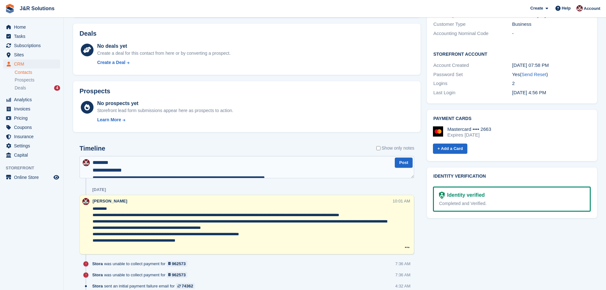
scroll to position [34, 0]
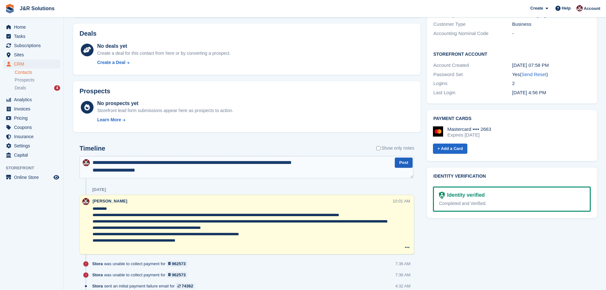
type textarea "**********"
click at [403, 162] on button "Post" at bounding box center [404, 162] width 18 height 10
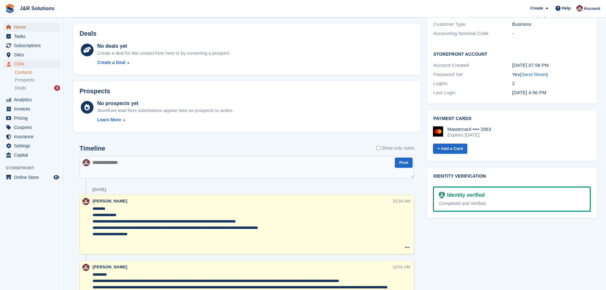
click at [22, 24] on span "Home" at bounding box center [33, 27] width 38 height 9
